Goal: Transaction & Acquisition: Purchase product/service

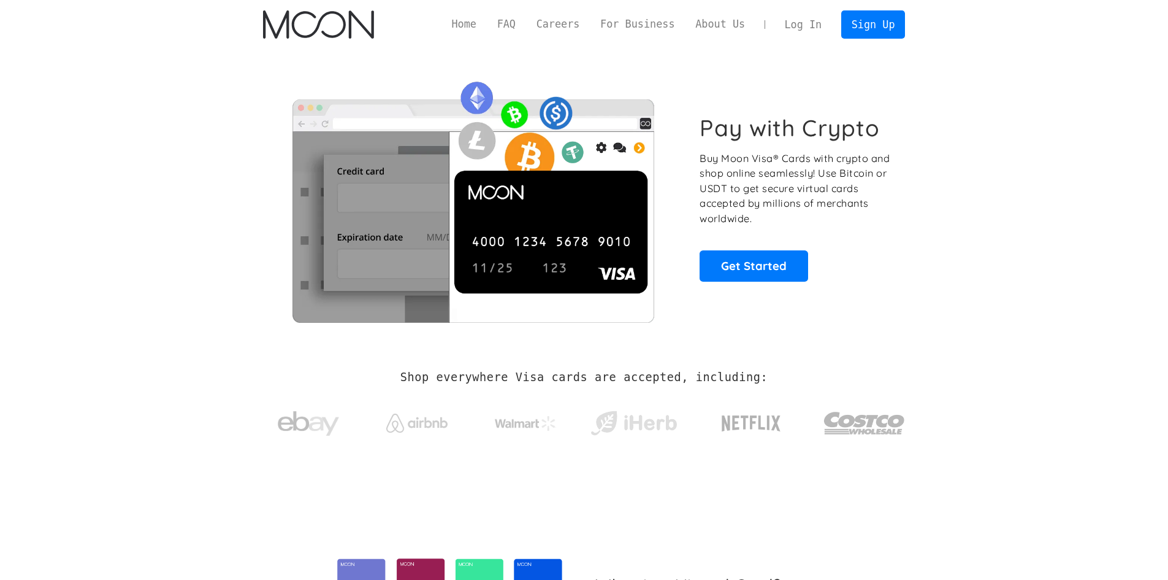
click at [814, 25] on link "Log In" at bounding box center [804, 24] width 58 height 27
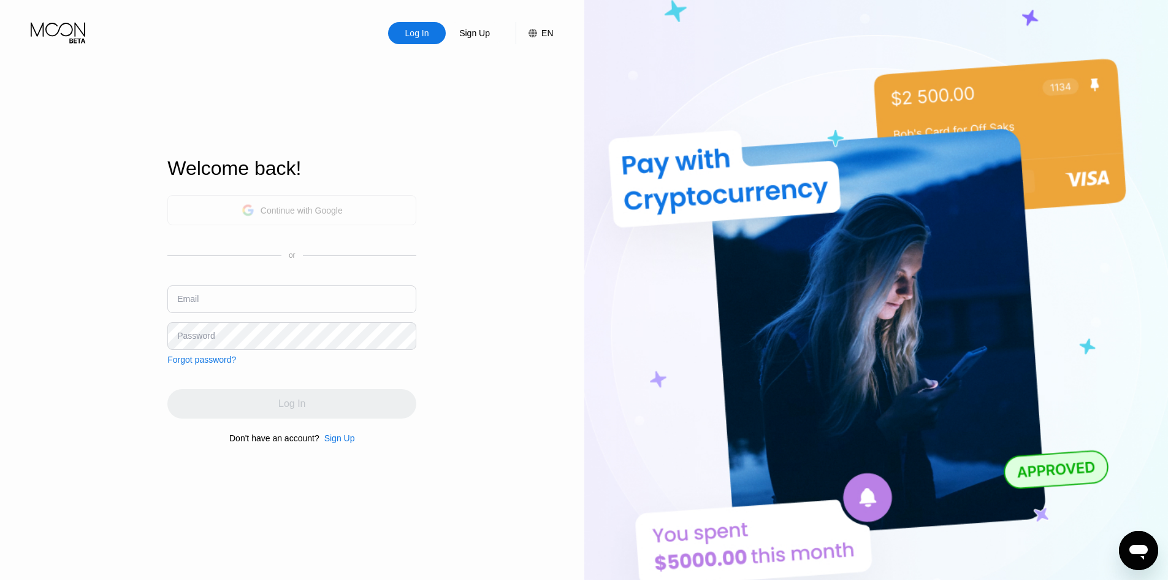
click at [378, 201] on div "Continue with Google" at bounding box center [291, 210] width 249 height 30
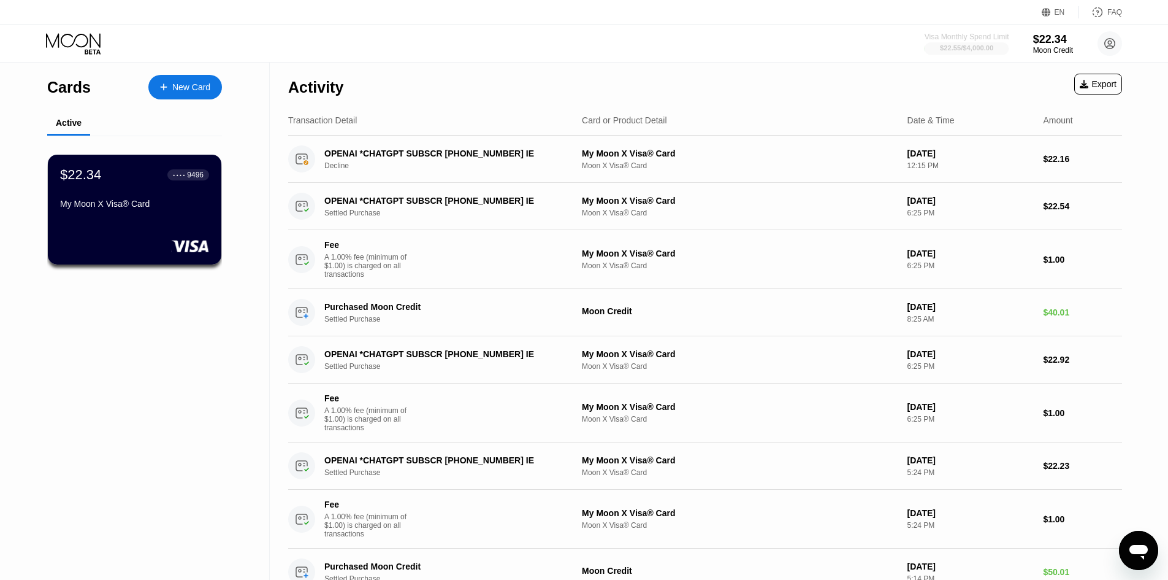
click at [980, 37] on div "Visa Monthly Spend Limit" at bounding box center [967, 37] width 85 height 9
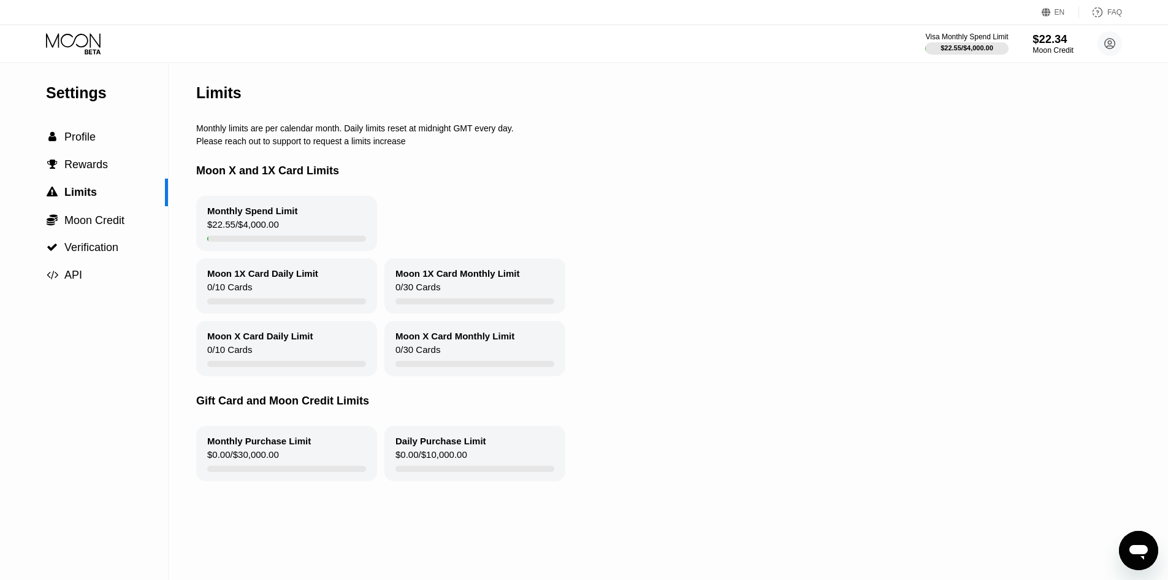
click at [1061, 44] on div "$22.34" at bounding box center [1053, 39] width 41 height 13
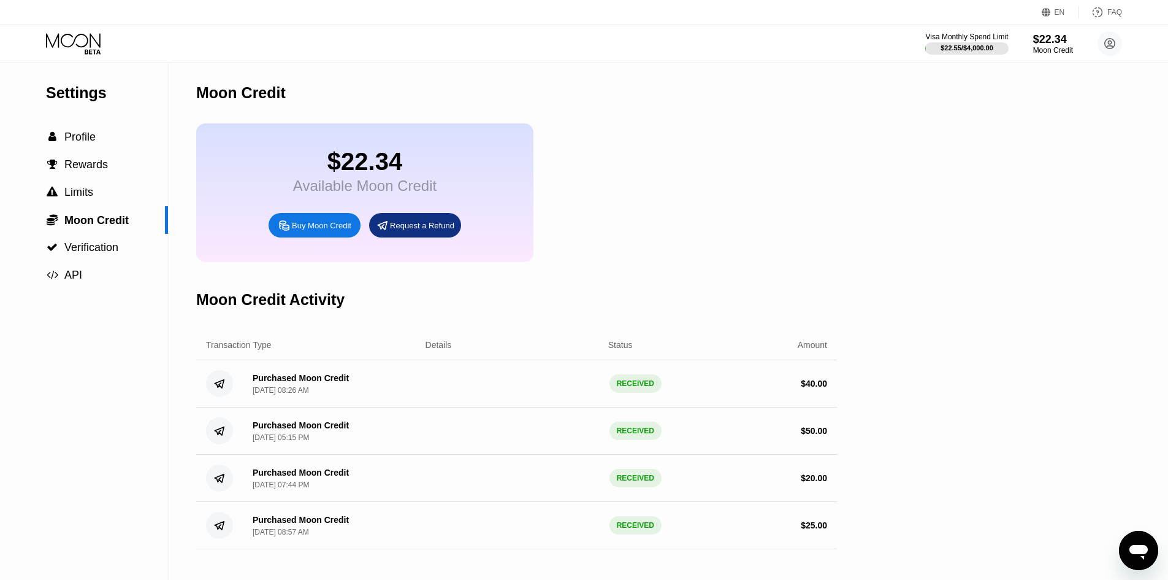
click at [334, 231] on div "Buy Moon Credit" at bounding box center [321, 225] width 59 height 10
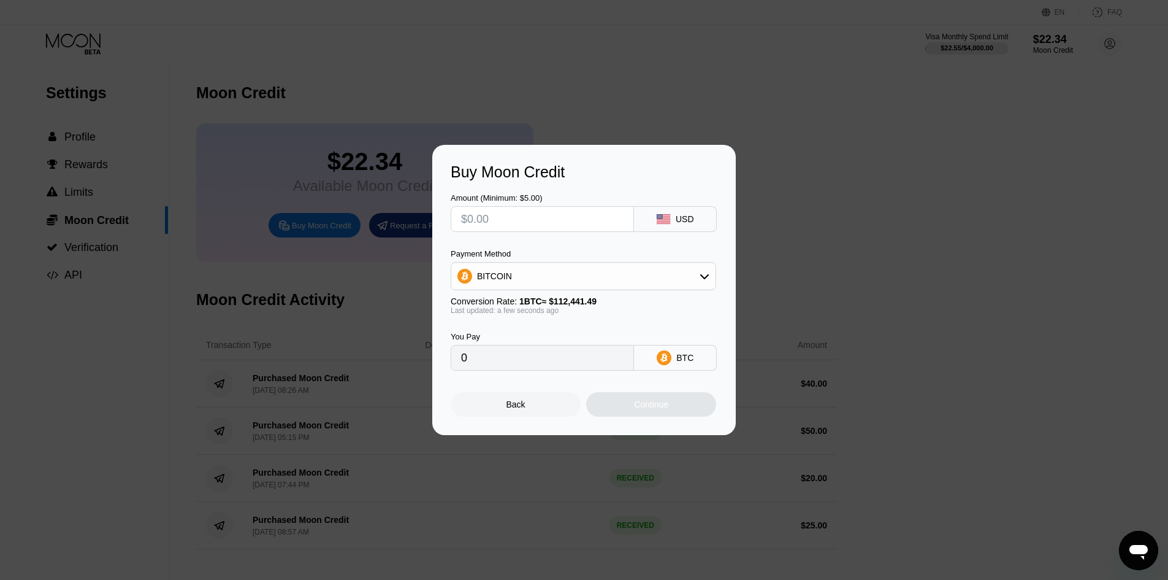
click at [550, 278] on div "BITCOIN" at bounding box center [583, 276] width 264 height 25
click at [534, 336] on span "USDT on TRON" at bounding box center [511, 337] width 62 height 10
type input "0.00"
click at [522, 217] on input "text" at bounding box center [542, 219] width 163 height 25
drag, startPoint x: 501, startPoint y: 361, endPoint x: 400, endPoint y: 348, distance: 101.4
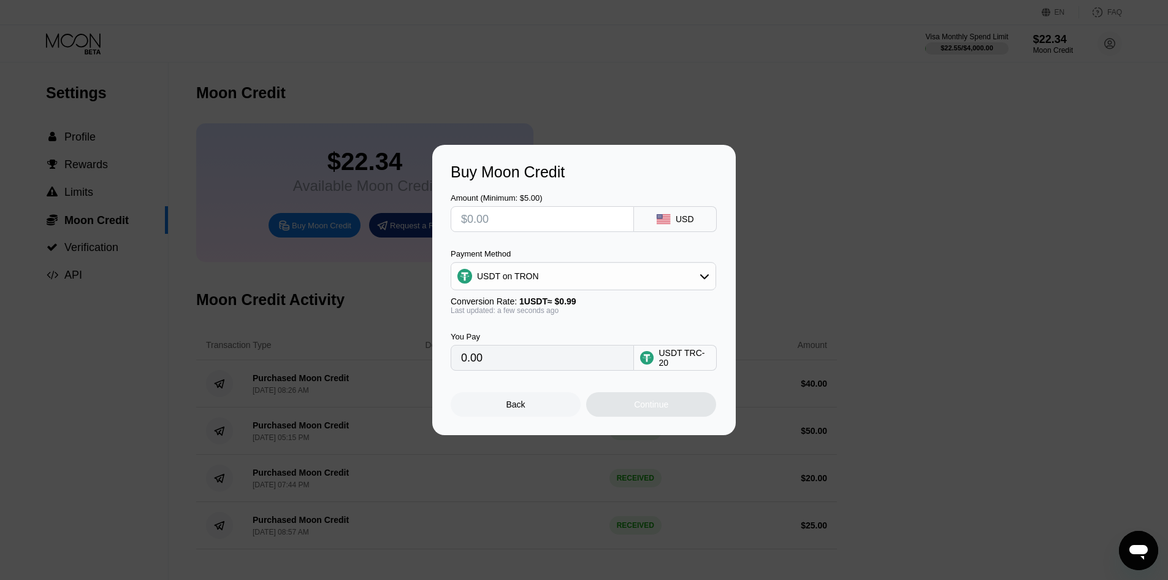
click at [400, 348] on div "Buy Moon Credit Amount (Minimum: $5.00) USD Payment Method USDT on TRON Convers…" at bounding box center [584, 290] width 1168 height 290
drag, startPoint x: 506, startPoint y: 212, endPoint x: 367, endPoint y: 215, distance: 139.3
click at [367, 215] on div "Buy Moon Credit Amount (Minimum: $5.00) USD Payment Method USDT on TRON Convers…" at bounding box center [584, 290] width 1168 height 290
type input "$7"
type input "7.07"
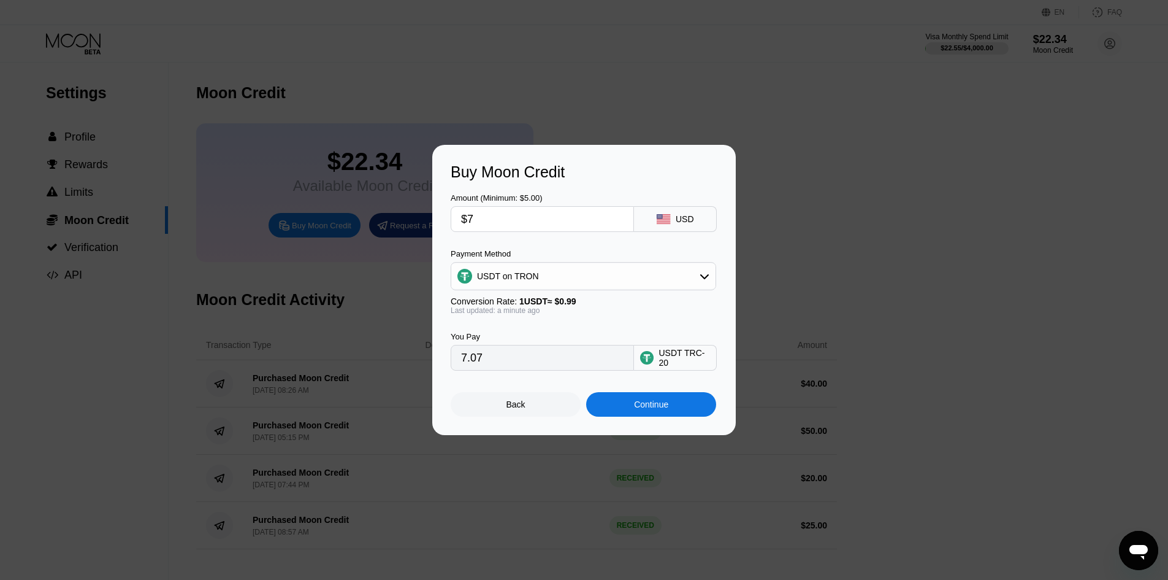
type input "$77"
type input "77.78"
type input "$7"
type input "7.07"
drag, startPoint x: 468, startPoint y: 223, endPoint x: 420, endPoint y: 224, distance: 47.9
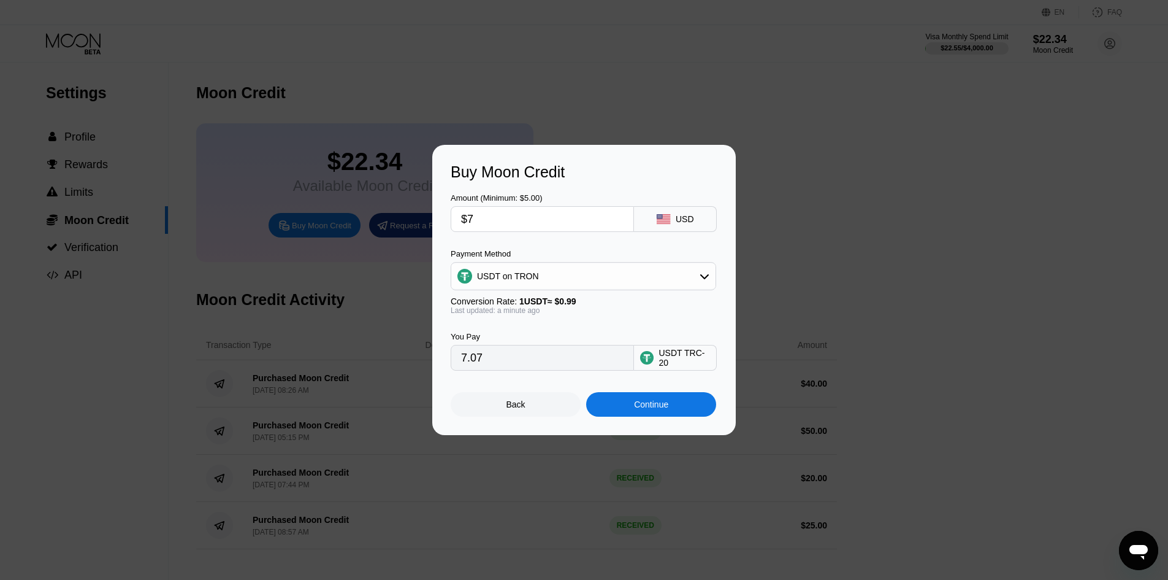
click at [420, 224] on div "Buy Moon Credit Amount (Minimum: $5.00) $7 USD Payment Method USDT on TRON Conv…" at bounding box center [584, 290] width 1168 height 290
type input "$8"
type input "8.08"
type input "$80"
type input "80.81"
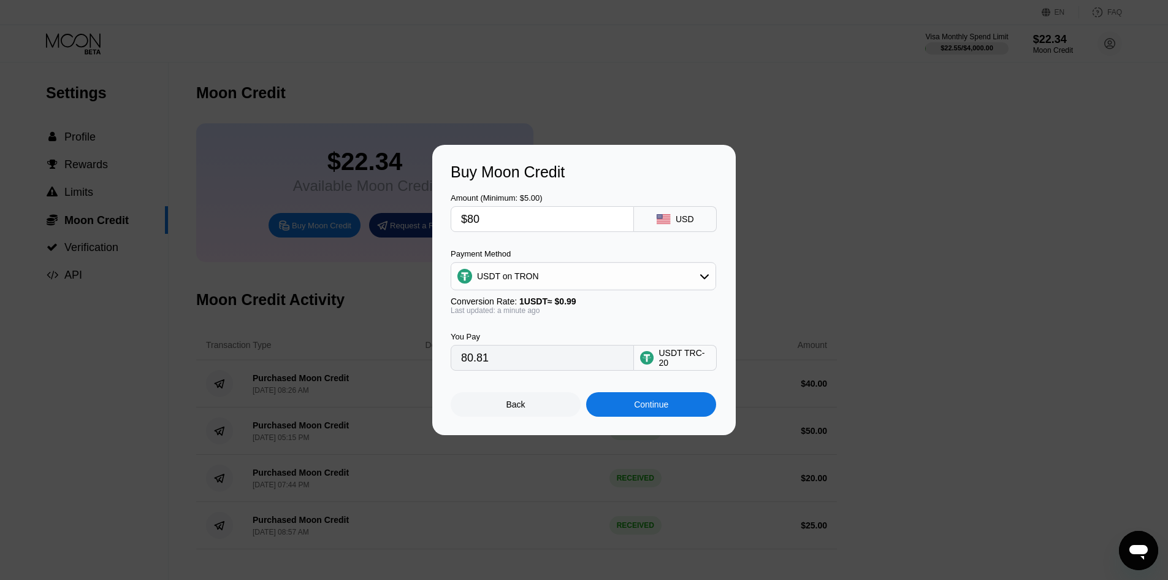
drag, startPoint x: 499, startPoint y: 224, endPoint x: 456, endPoint y: 220, distance: 42.5
click at [456, 220] on div "$80" at bounding box center [542, 219] width 183 height 26
type input "$7"
type input "7.07"
type input "$70"
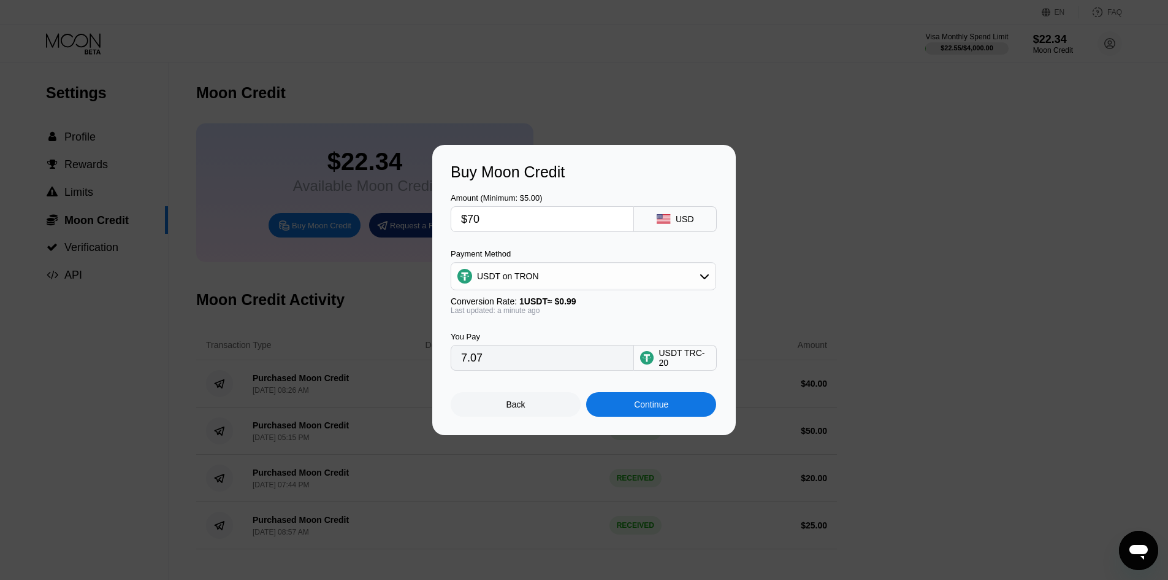
type input "70.71"
type input "$70"
click at [633, 406] on div "Continue" at bounding box center [651, 404] width 130 height 25
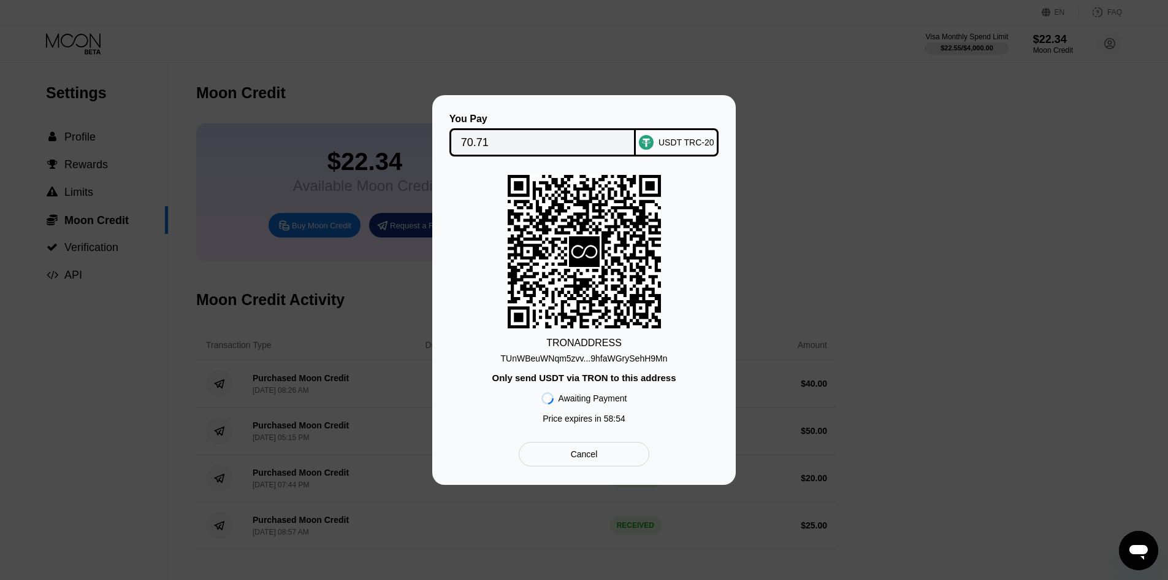
click at [607, 358] on div "TUnWBeuWNqm5zvv...9hfaWGrySehH9Mn" at bounding box center [584, 358] width 167 height 10
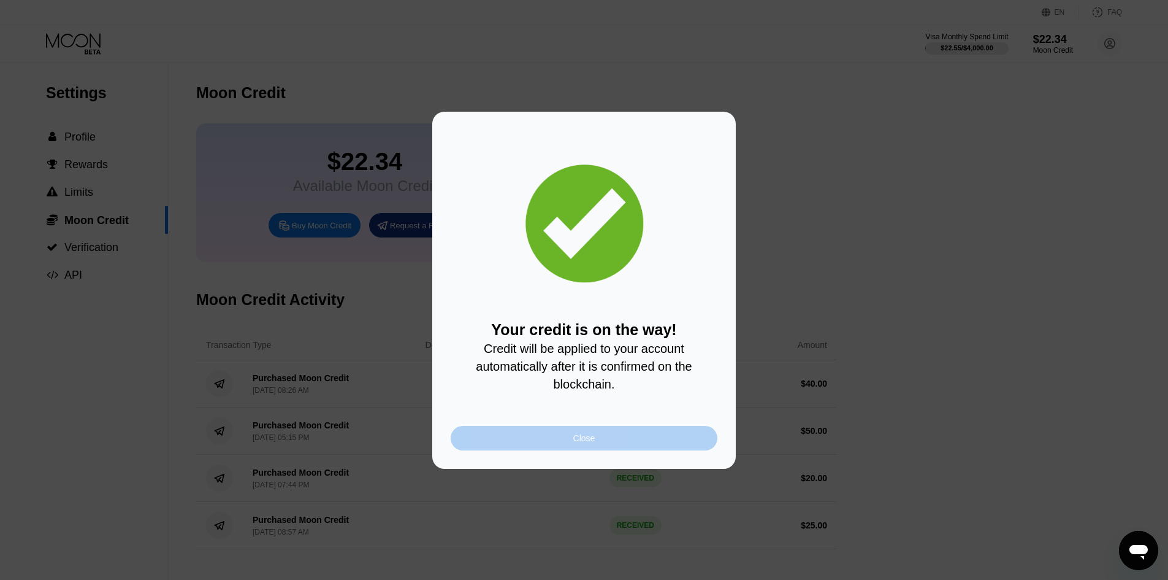
click at [588, 443] on div "Close" at bounding box center [585, 438] width 22 height 10
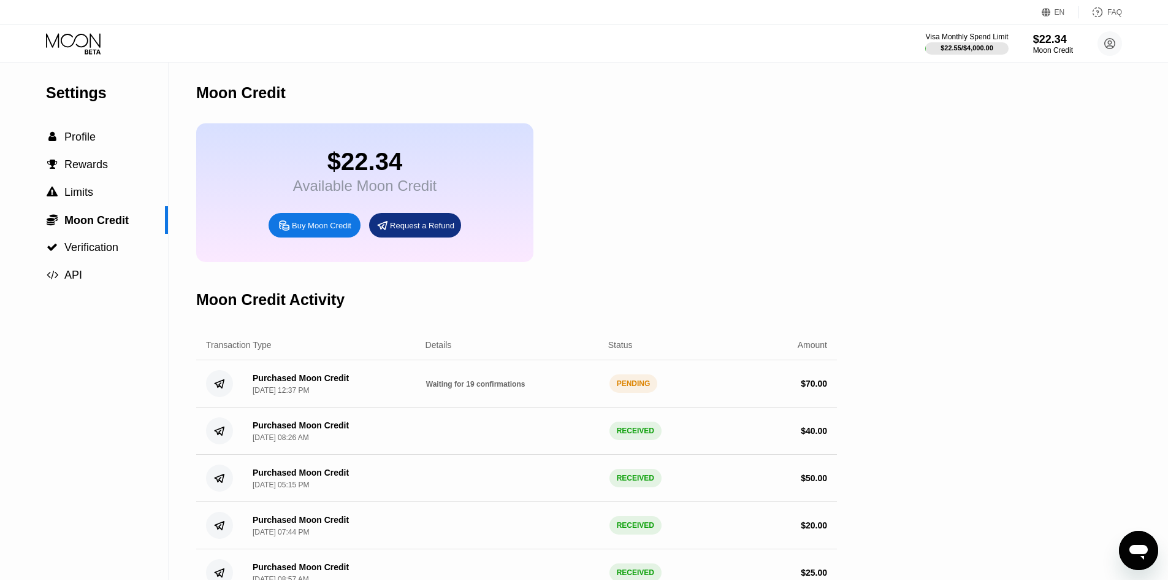
click at [459, 388] on span "Waiting for 19 confirmations" at bounding box center [475, 384] width 99 height 9
click at [1048, 41] on div "$69.18" at bounding box center [1053, 39] width 41 height 13
click at [1073, 49] on div "Moon Credit" at bounding box center [1053, 50] width 41 height 9
click at [996, 43] on div at bounding box center [967, 48] width 85 height 12
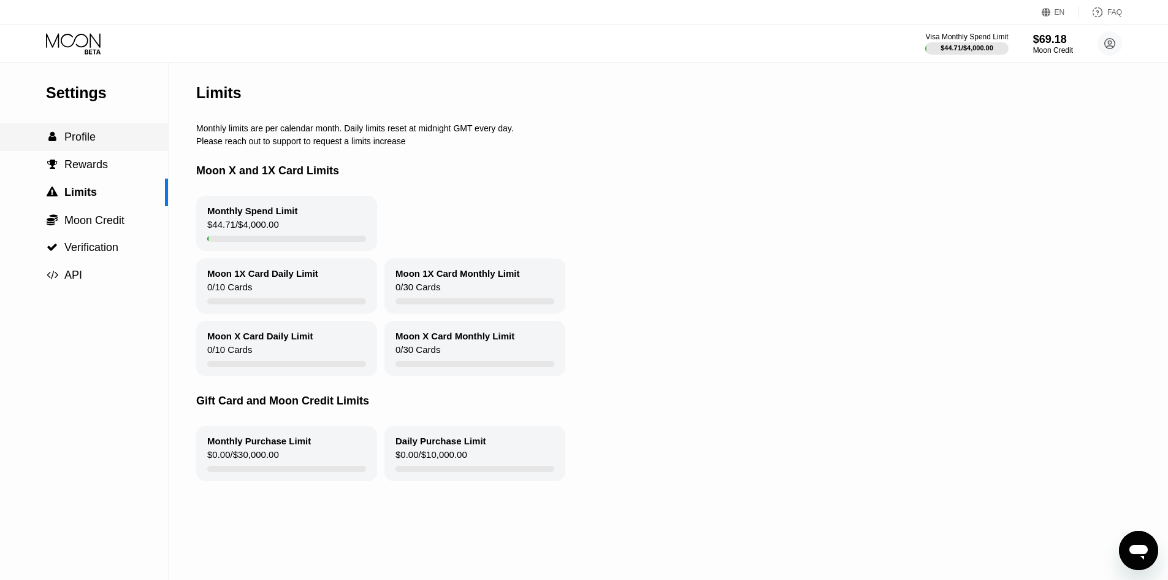
click at [82, 143] on span "Profile" at bounding box center [79, 137] width 31 height 12
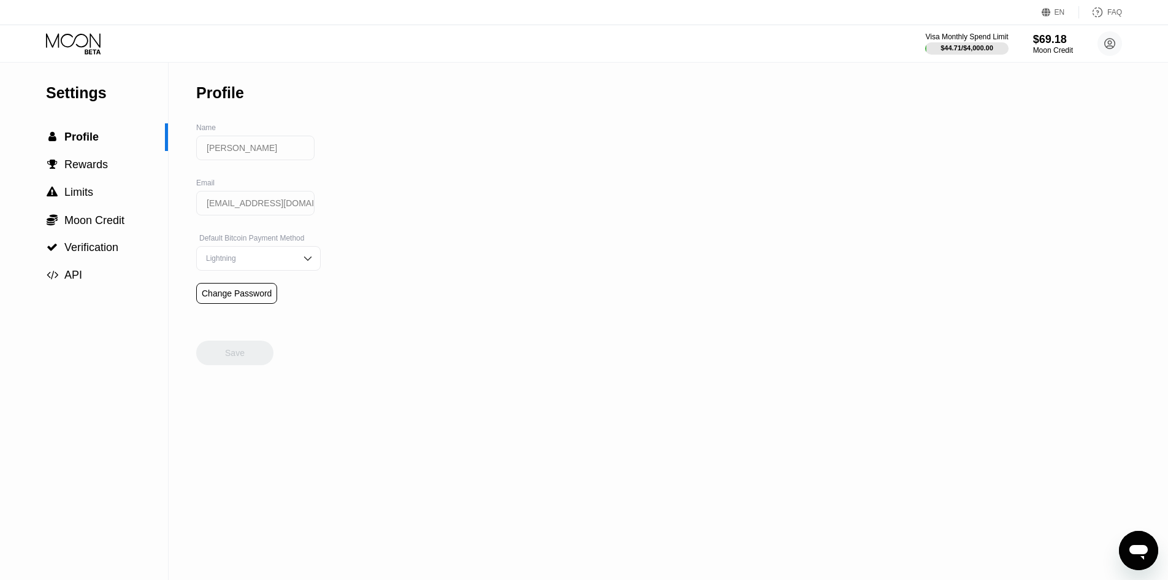
click at [93, 46] on icon at bounding box center [74, 43] width 57 height 21
